Goal: Register for event/course

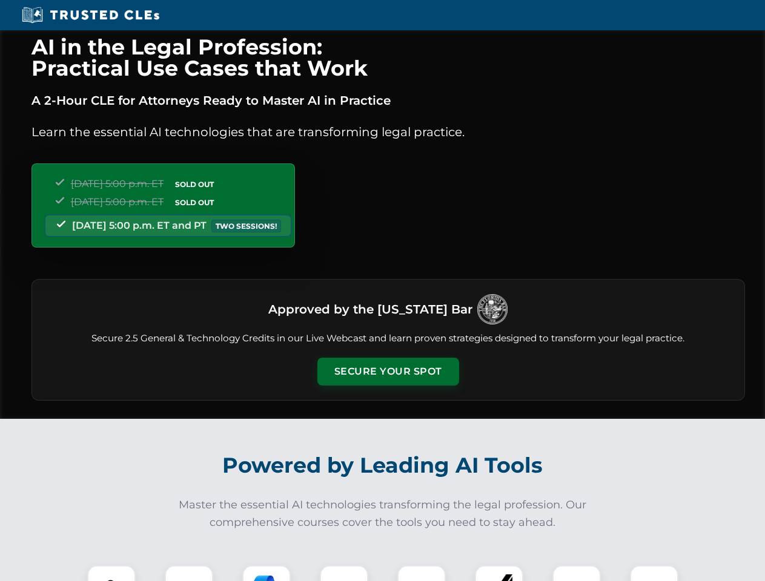
click at [387, 372] on button "Secure Your Spot" at bounding box center [388, 372] width 142 height 28
click at [111, 573] on img at bounding box center [111, 589] width 35 height 35
